Goal: Communication & Community: Participate in discussion

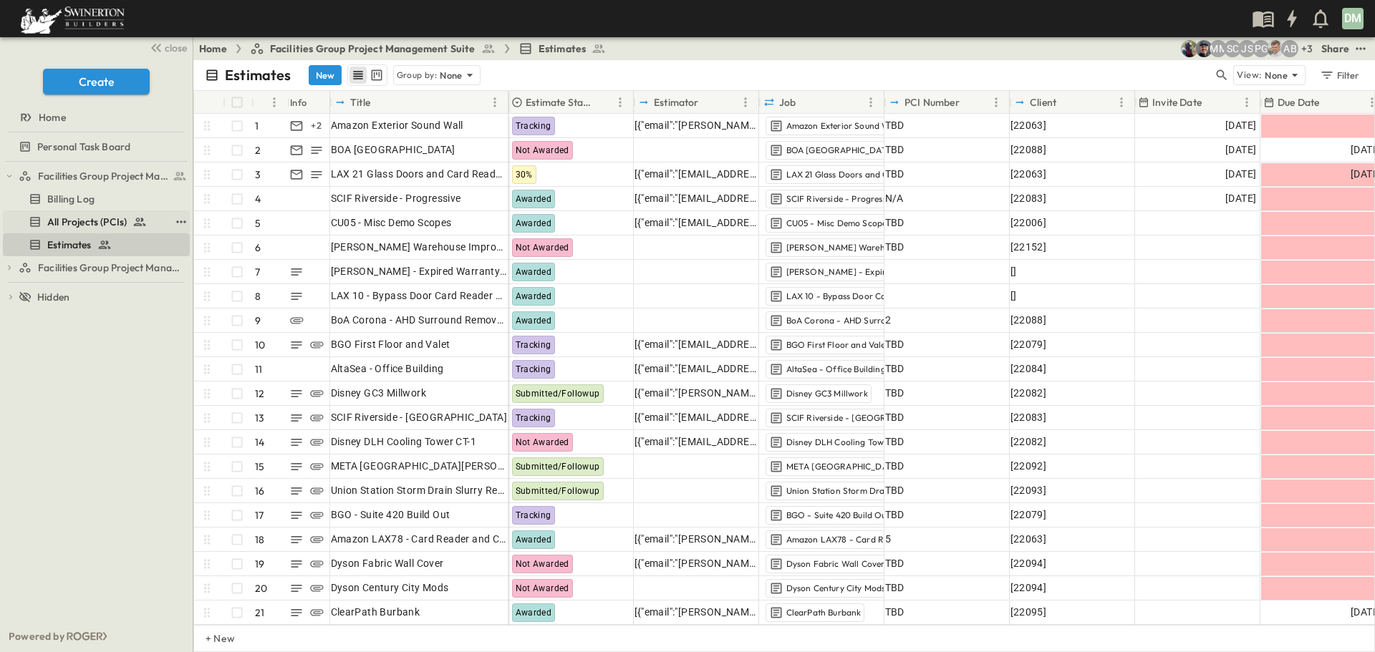
click at [105, 220] on span "All Projects (PCIs)" at bounding box center [86, 222] width 79 height 14
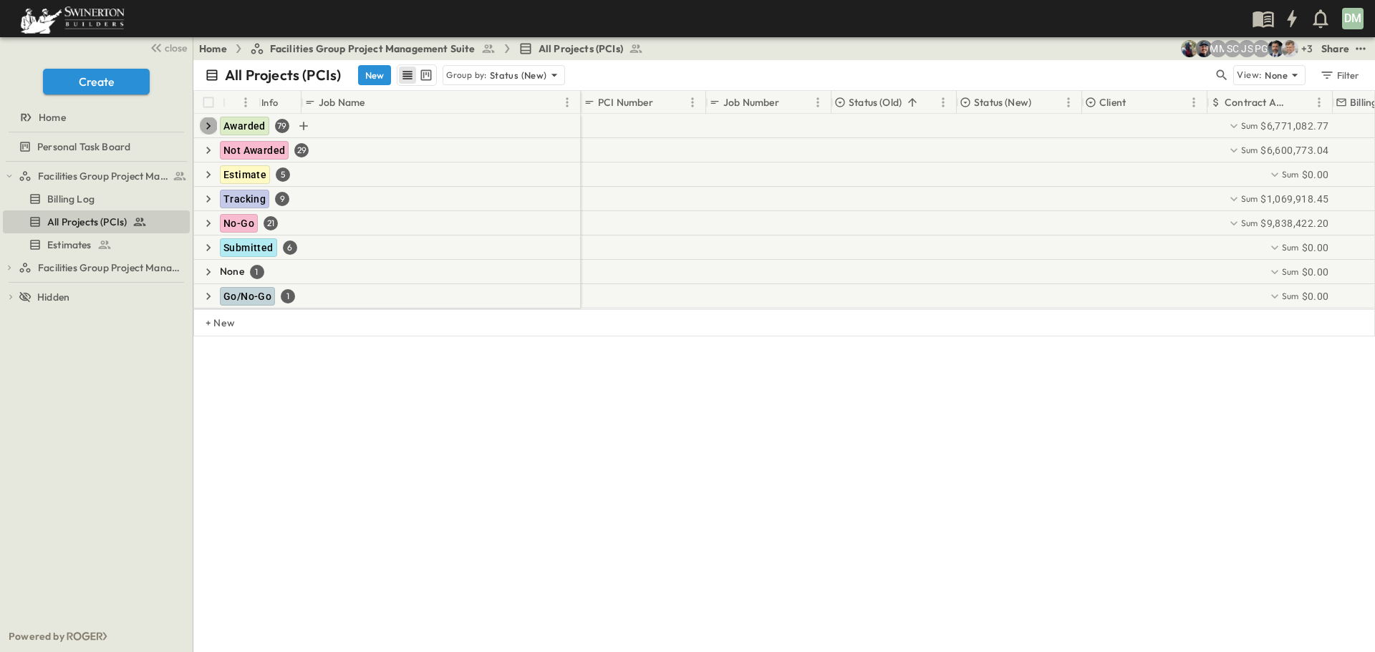
click at [211, 125] on icon "button" at bounding box center [208, 126] width 14 height 14
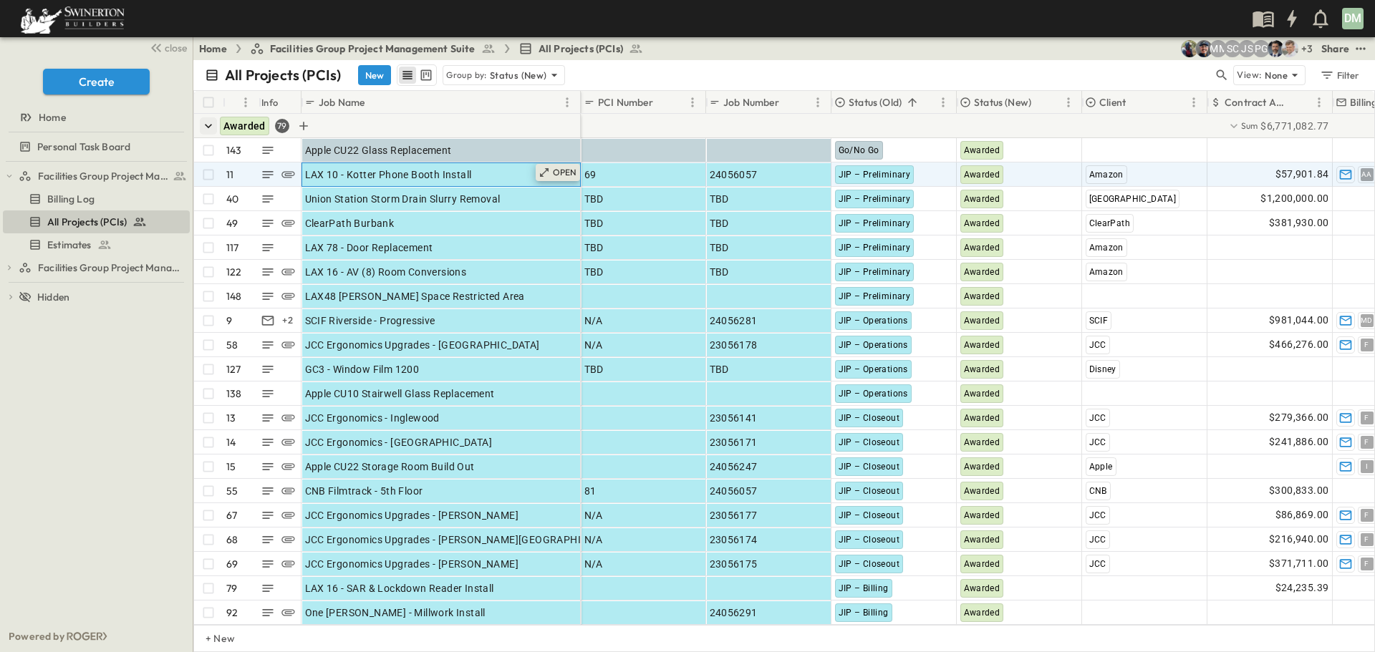
click at [568, 171] on p "OPEN" at bounding box center [565, 172] width 24 height 11
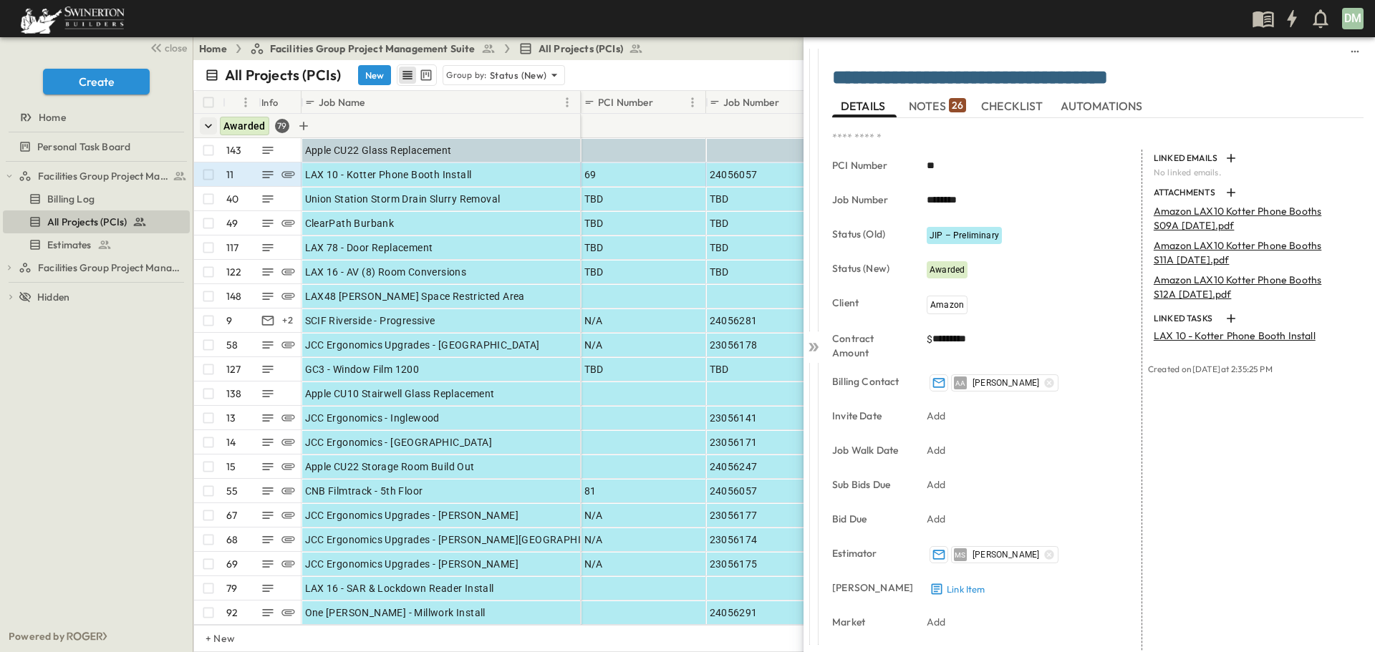
click at [929, 106] on span "NOTES 26" at bounding box center [936, 106] width 57 height 13
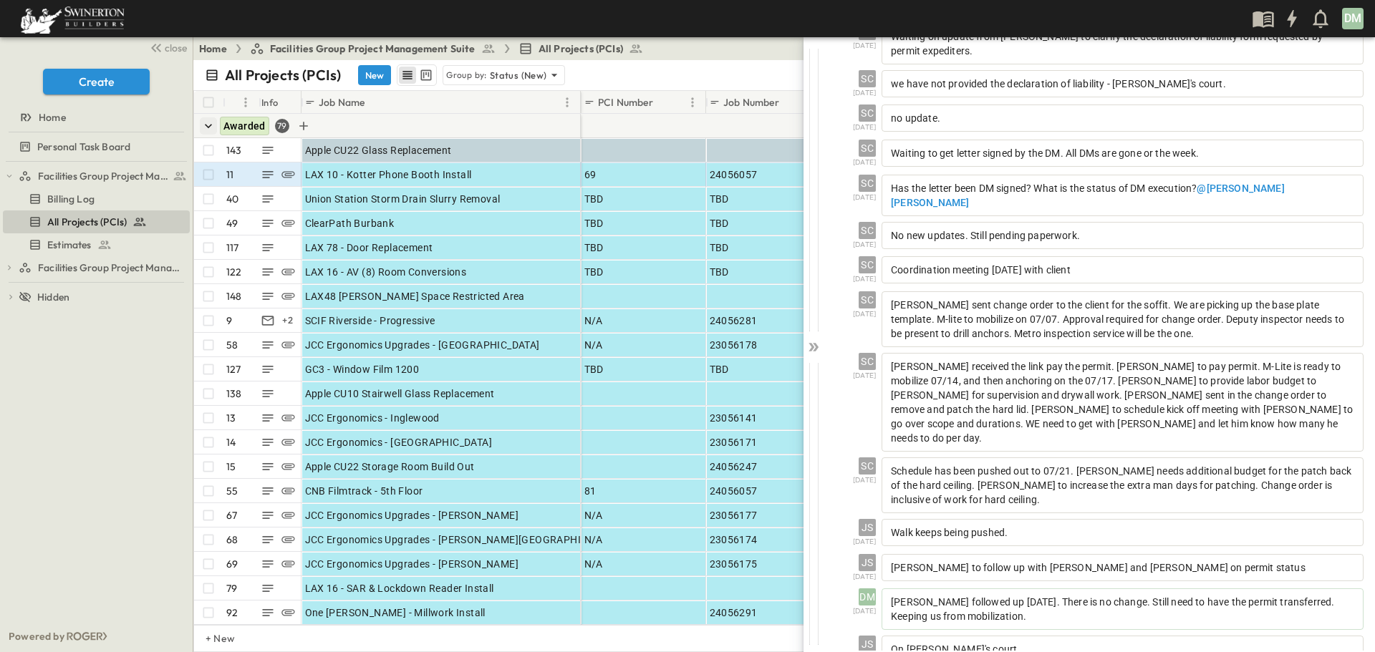
scroll to position [618, 0]
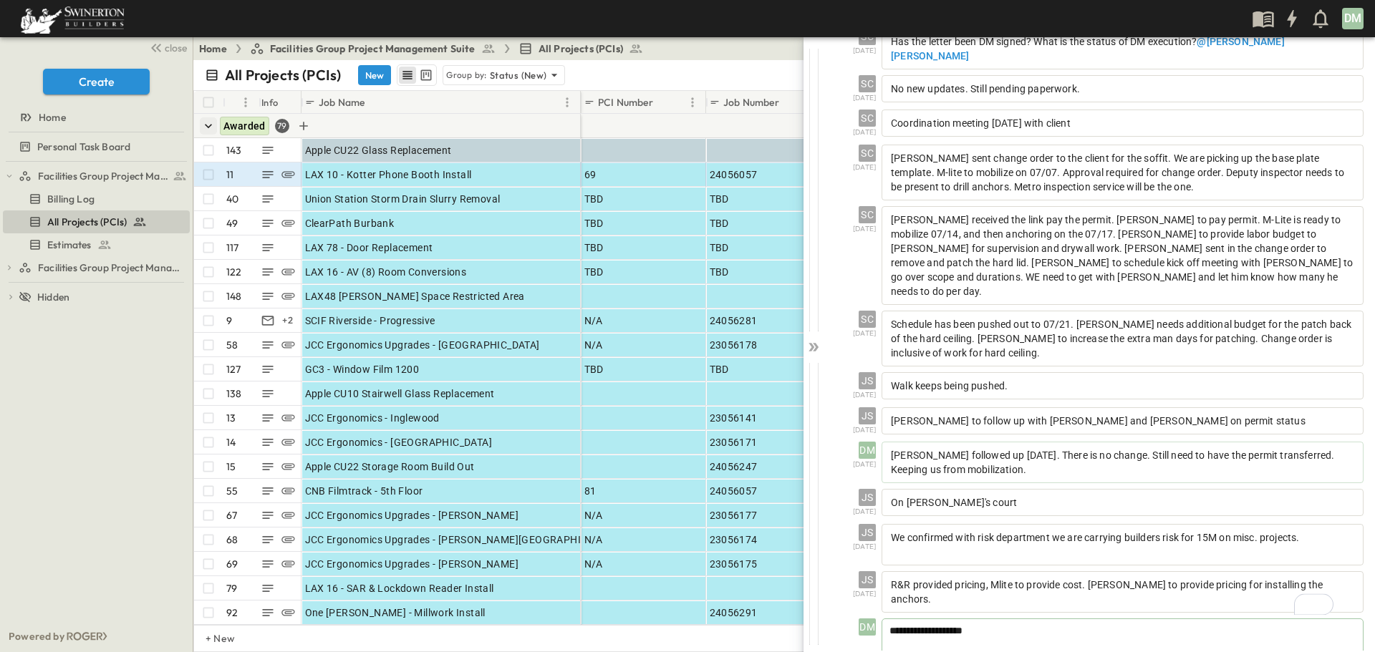
scroll to position [685, 0]
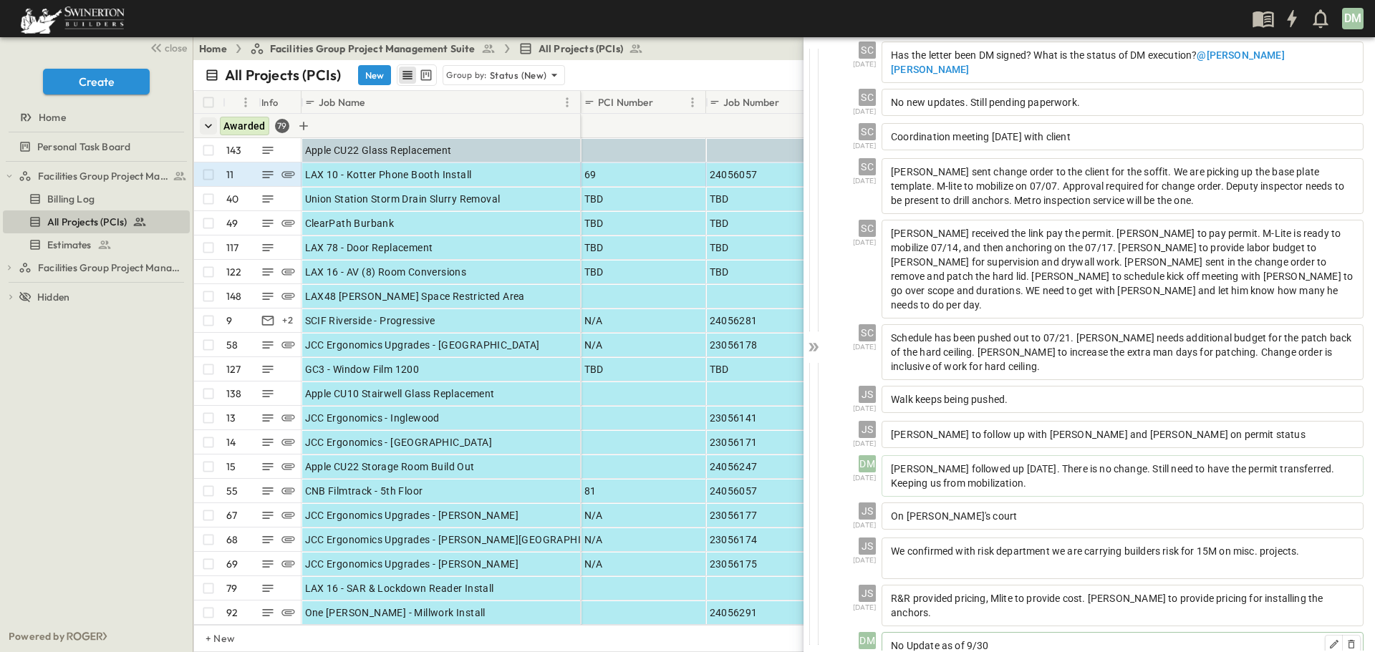
scroll to position [653, 0]
click at [814, 350] on icon at bounding box center [813, 347] width 14 height 14
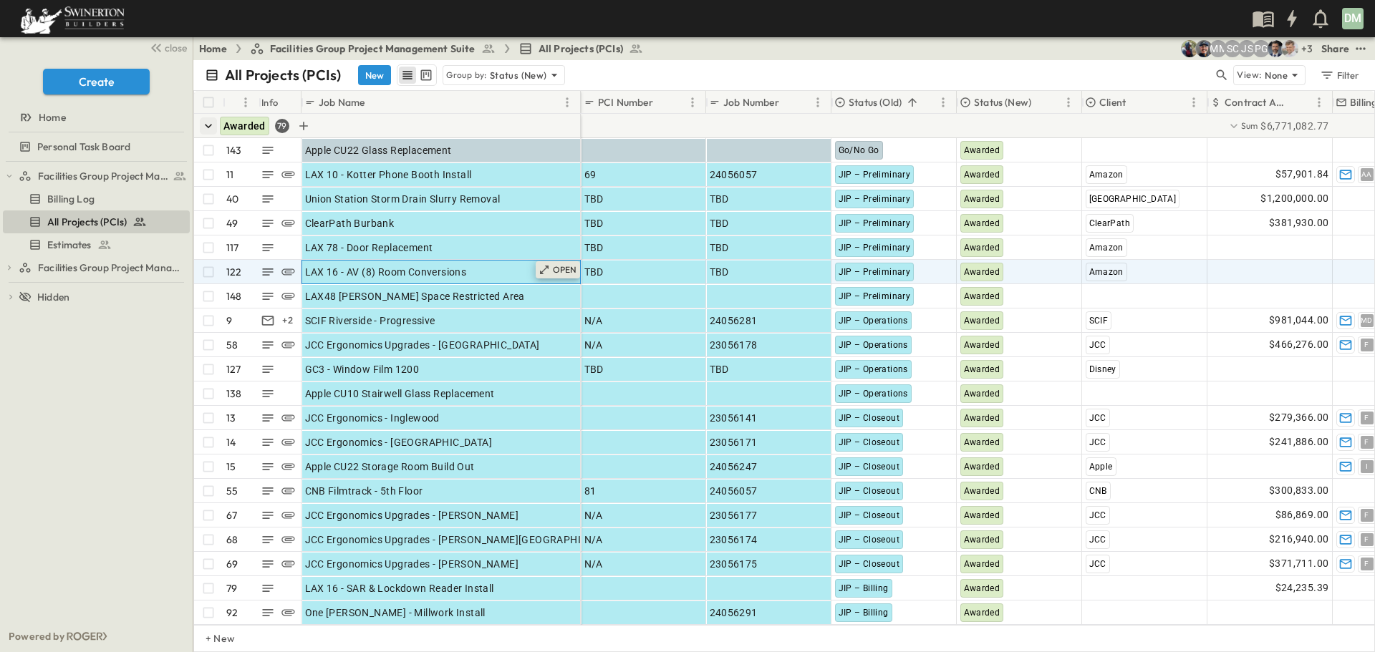
click at [556, 270] on p "OPEN" at bounding box center [565, 269] width 24 height 11
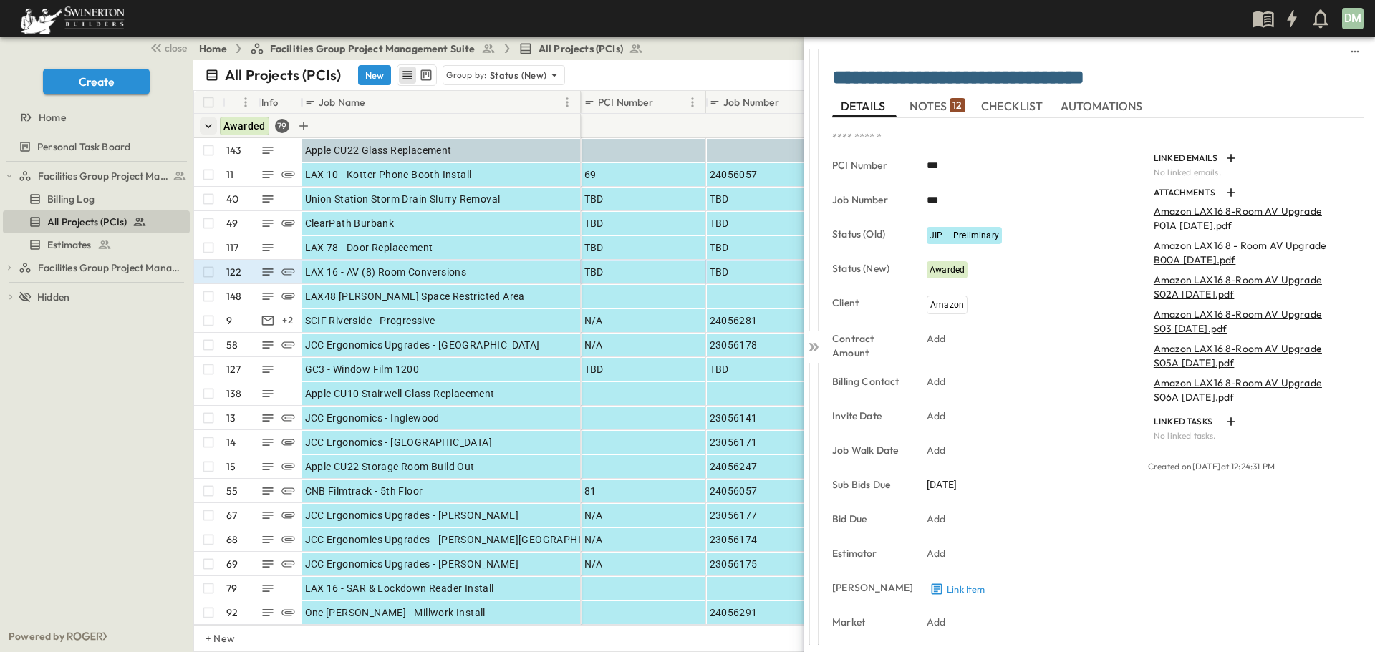
click at [928, 100] on span "NOTES 12" at bounding box center [936, 106] width 55 height 13
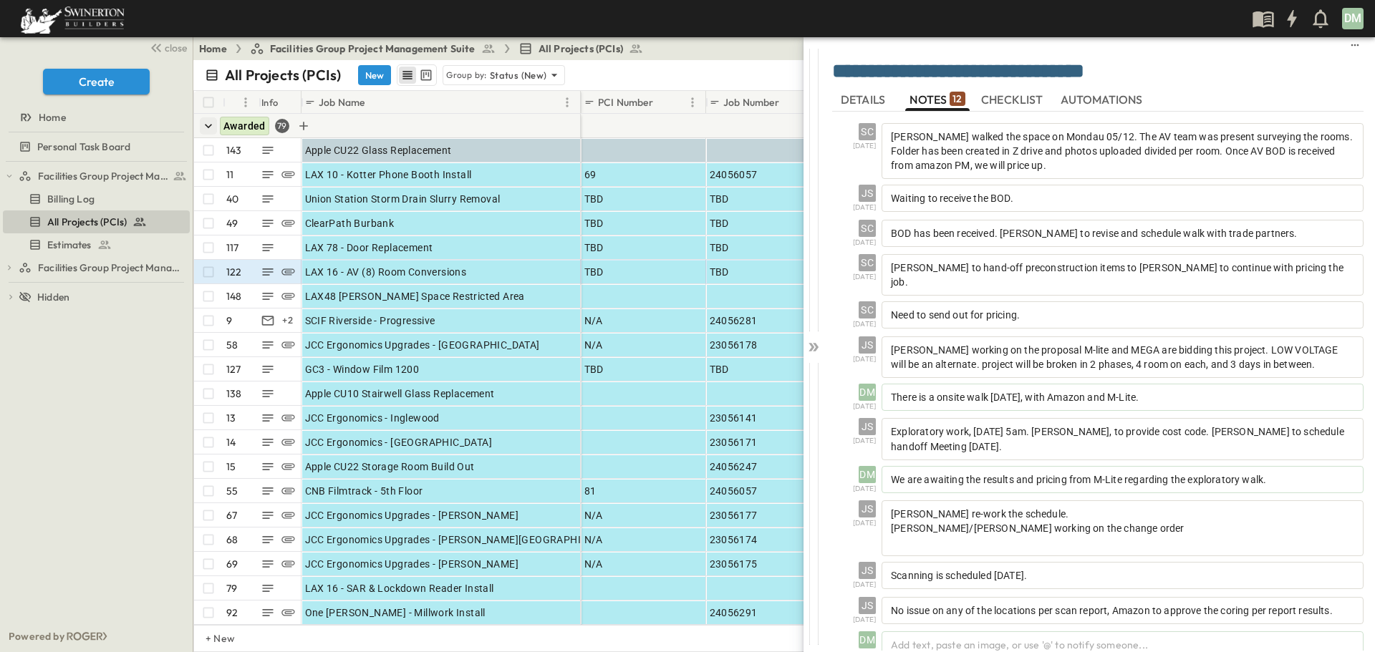
scroll to position [26, 0]
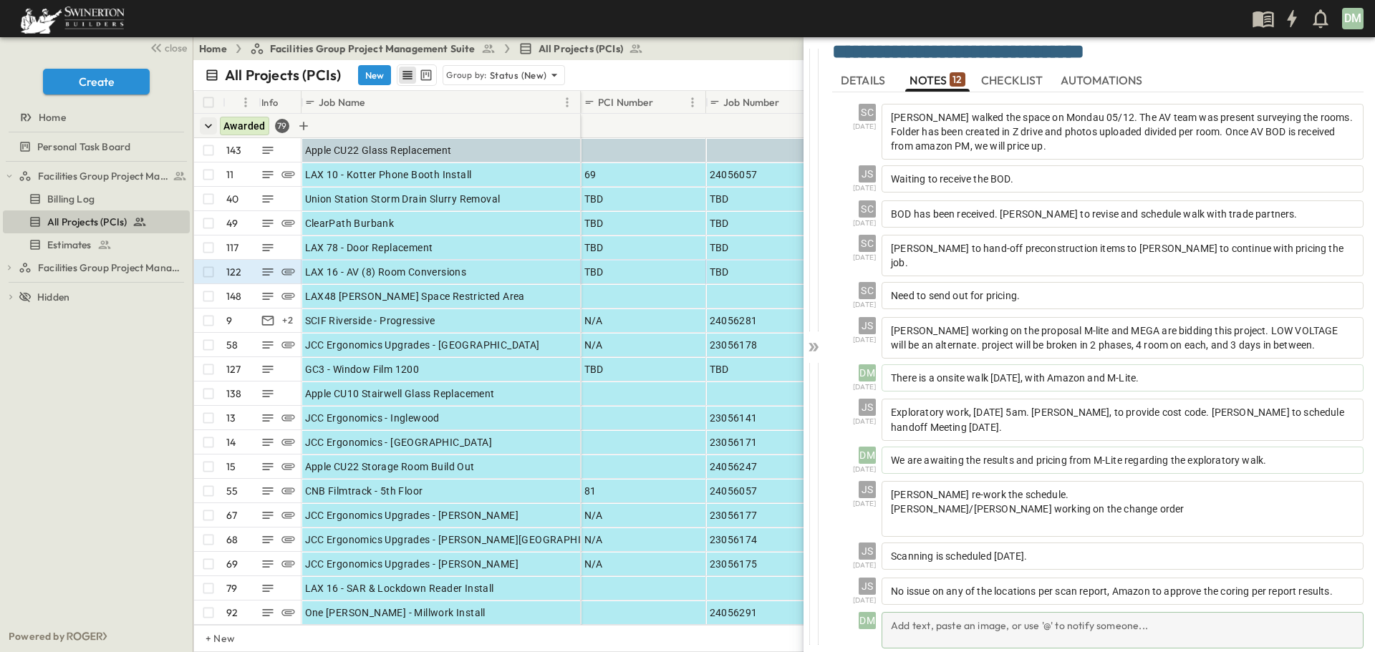
click at [918, 612] on div "Add text, paste an image, or use '@' to notify someone..." at bounding box center [1122, 630] width 482 height 37
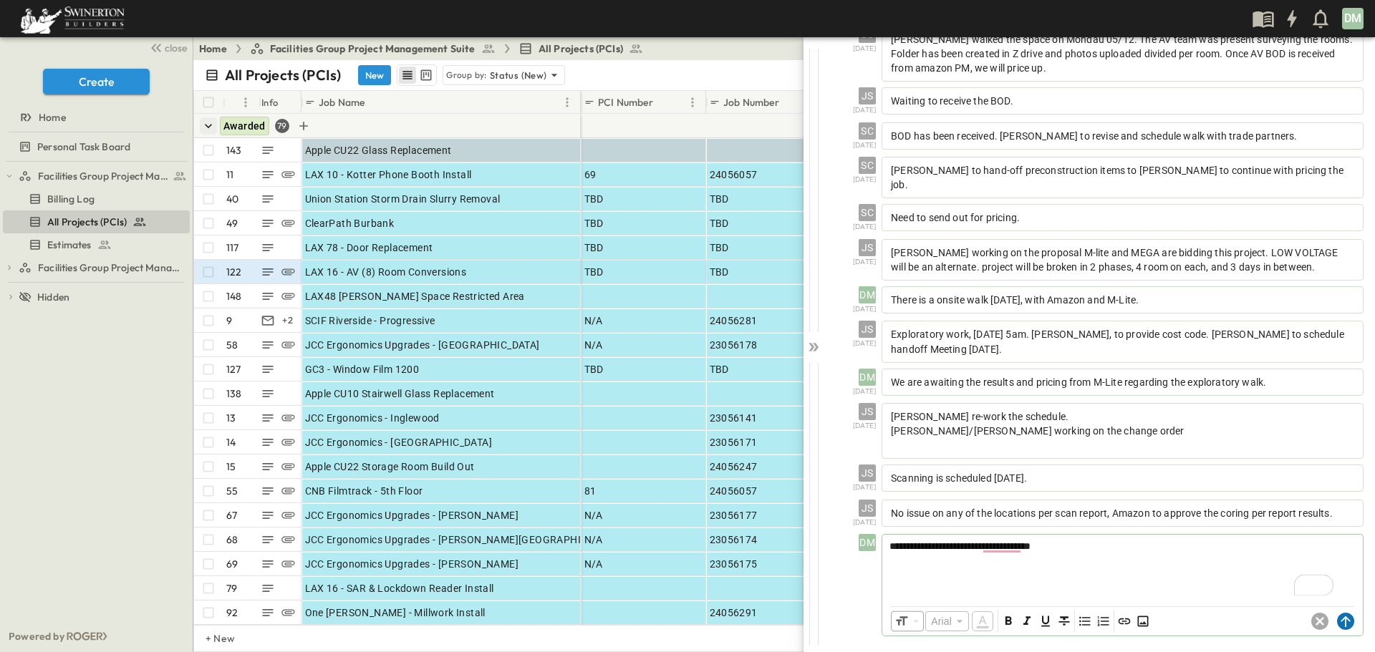
scroll to position [104, 0]
click at [1337, 624] on circle at bounding box center [1345, 621] width 17 height 17
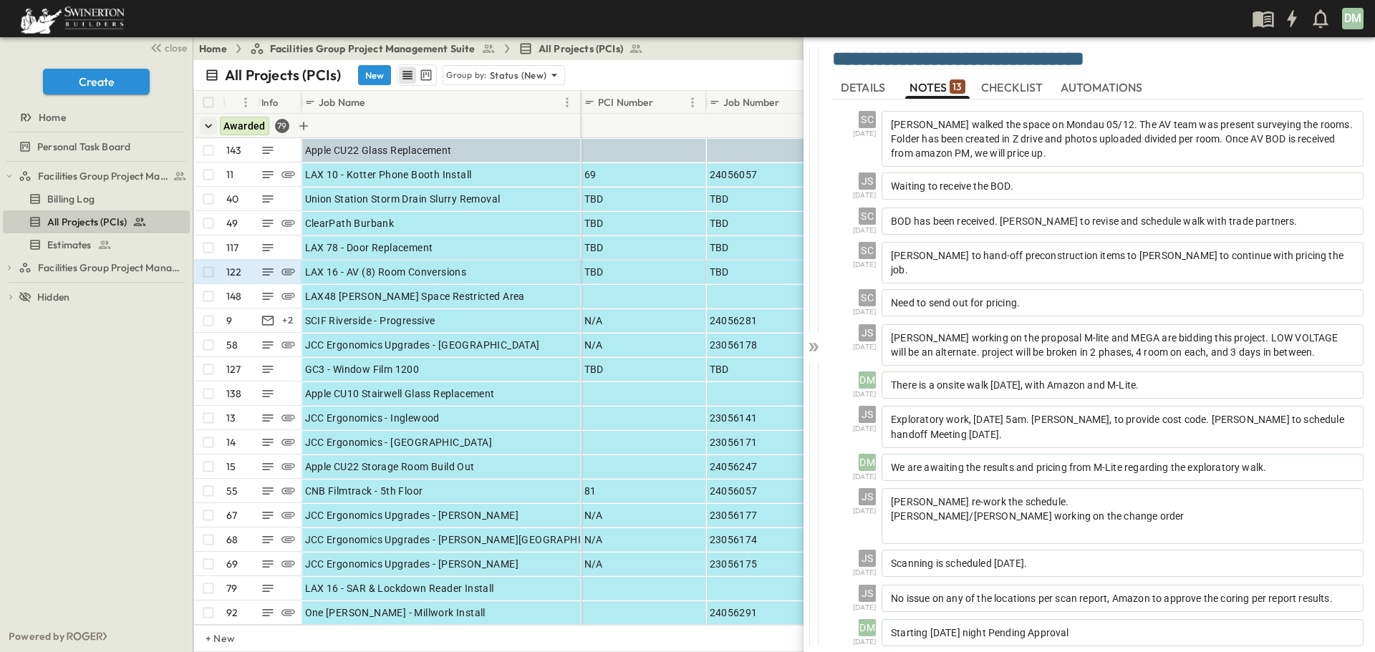
scroll to position [61, 0]
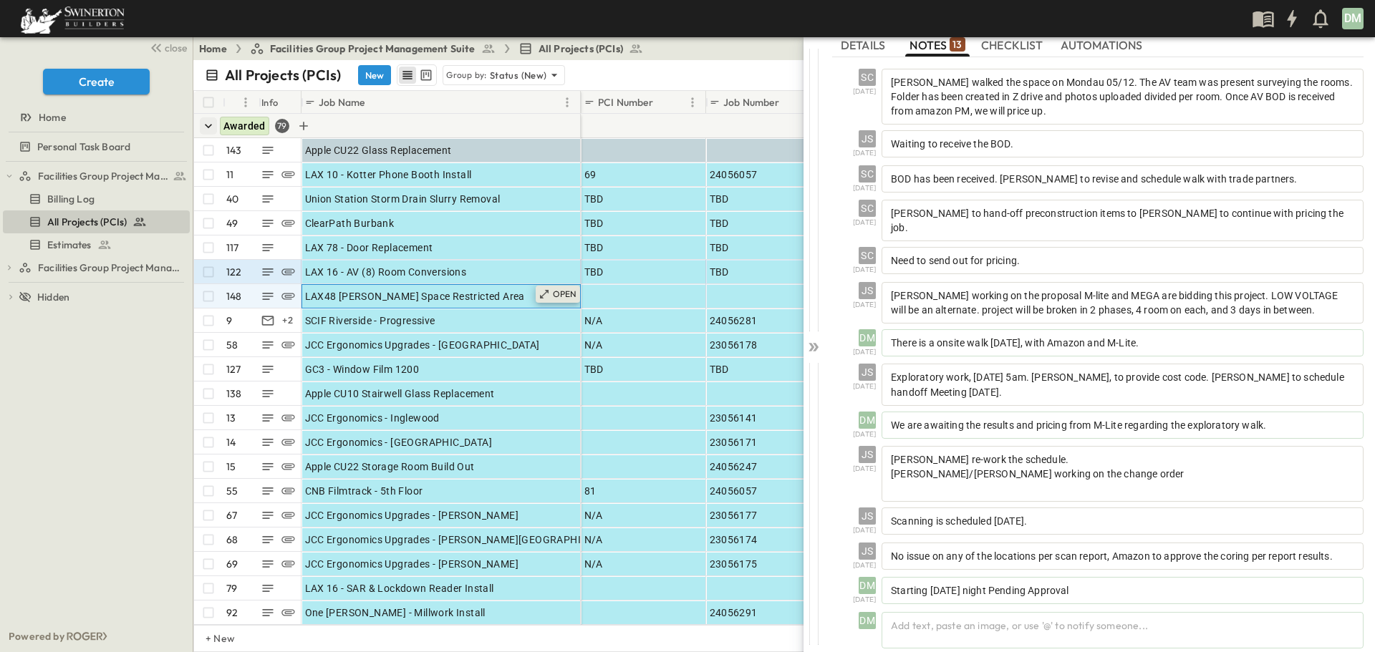
click at [564, 297] on p "OPEN" at bounding box center [565, 294] width 24 height 11
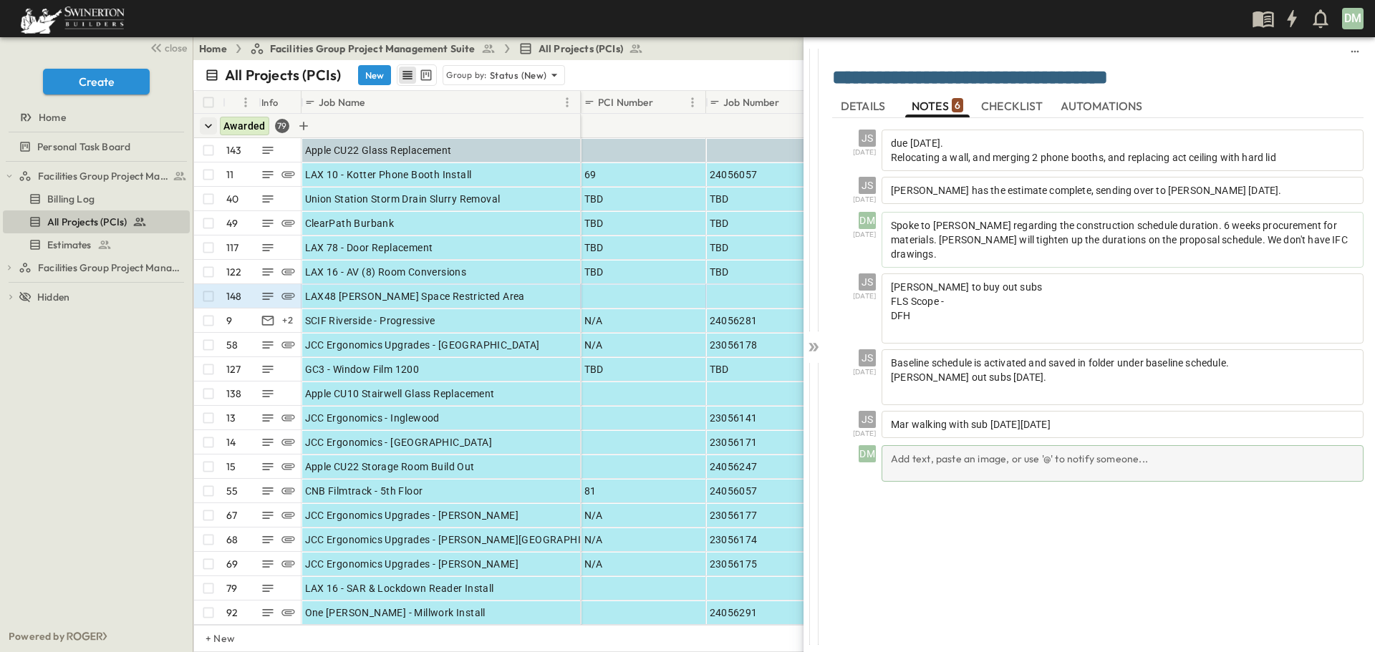
click at [908, 445] on div "Add text, paste an image, or use '@' to notify someone..." at bounding box center [1122, 463] width 482 height 37
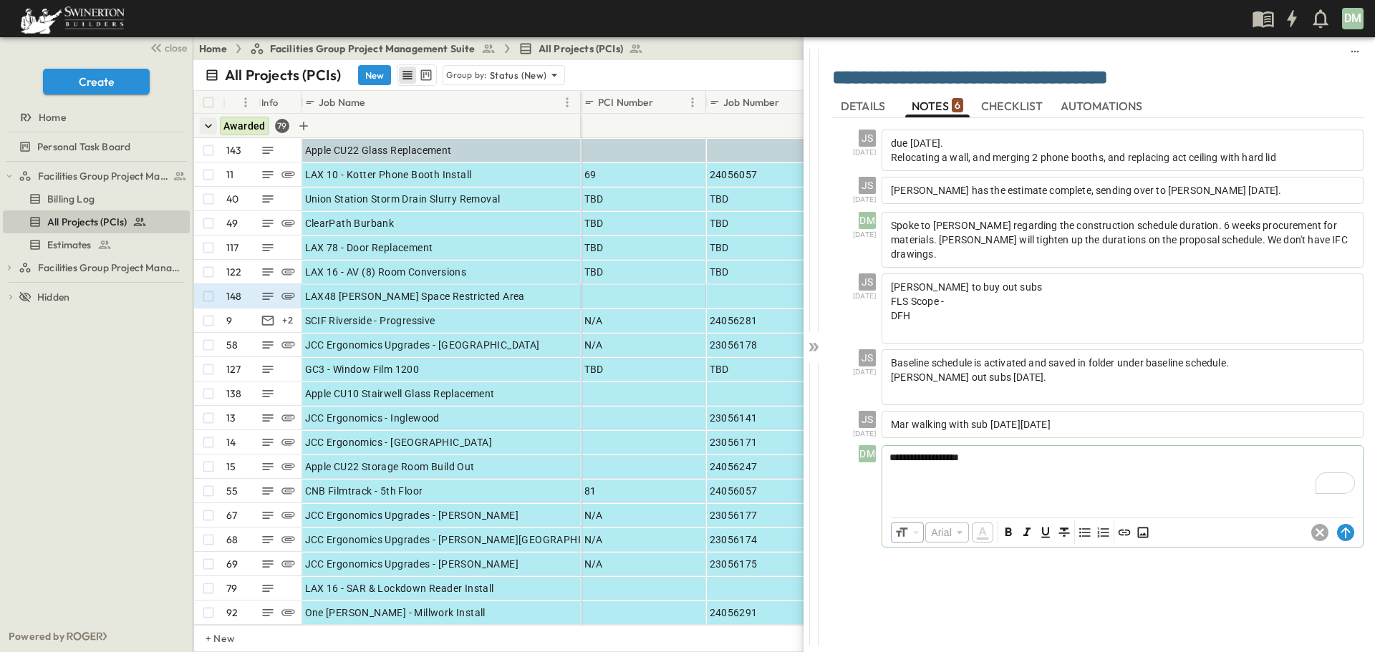
click at [929, 452] on span "**********" at bounding box center [923, 457] width 69 height 10
click at [1347, 524] on circle at bounding box center [1345, 532] width 17 height 17
click at [811, 352] on icon at bounding box center [813, 347] width 14 height 14
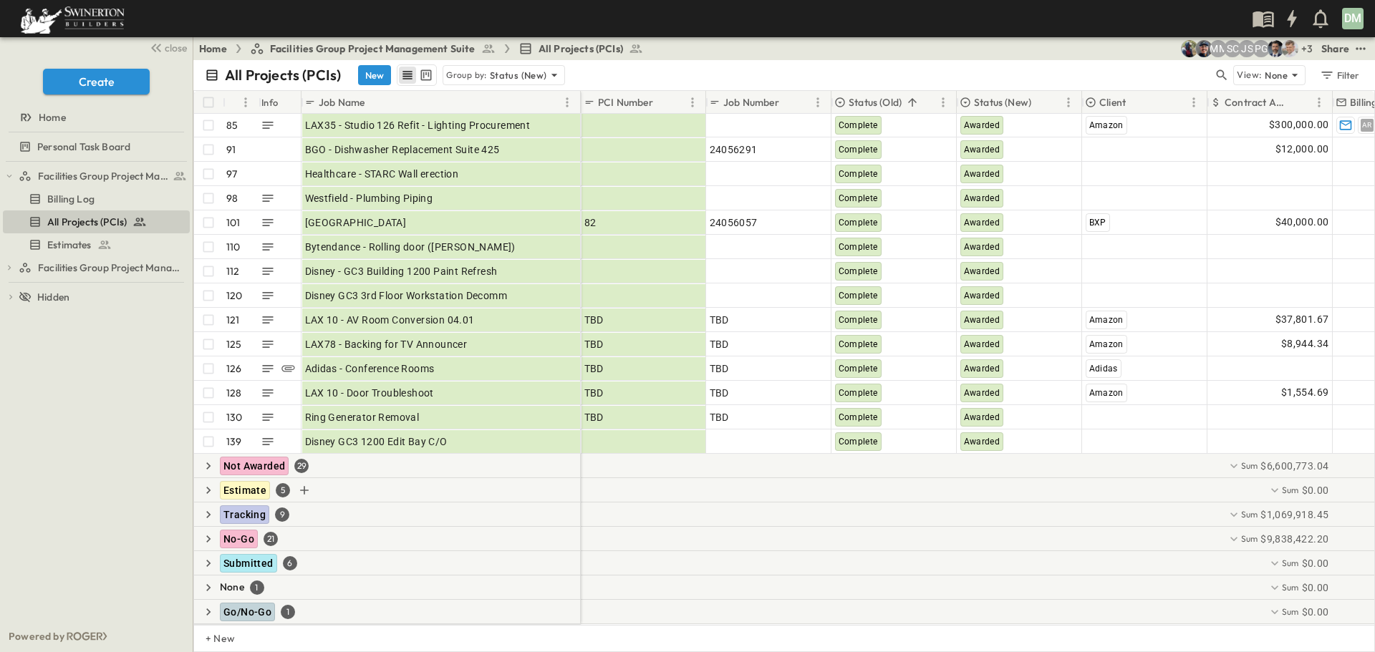
scroll to position [1618, 0]
